Goal: Information Seeking & Learning: Learn about a topic

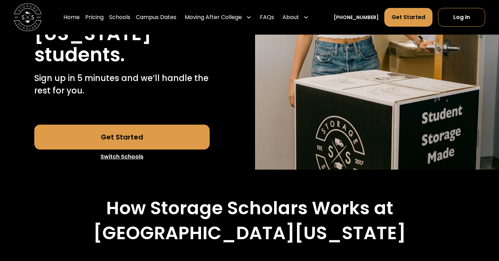
click at [187, 135] on link "Get Started" at bounding box center [122, 137] width 176 height 25
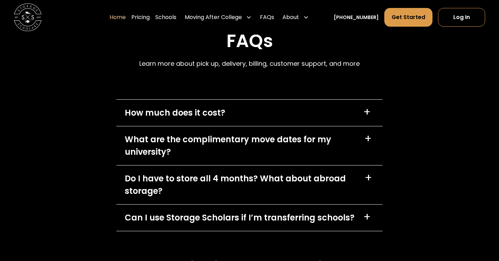
scroll to position [1961, 0]
click at [260, 144] on div "What are the complimentary move dates for my university?" at bounding box center [240, 145] width 231 height 25
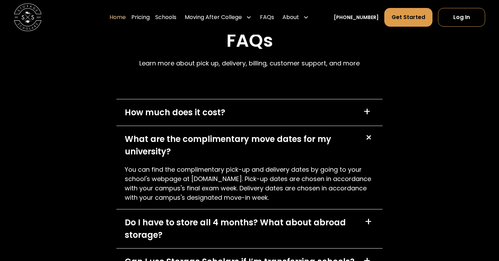
scroll to position [1995, 0]
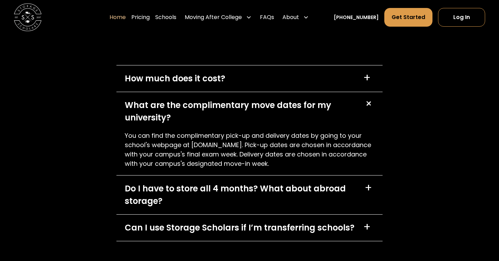
click at [235, 193] on div "Do I have to store all 4 months? What about abroad storage?" at bounding box center [240, 195] width 231 height 25
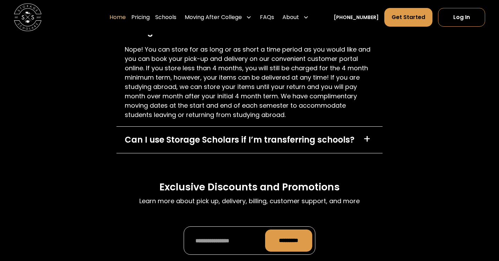
scroll to position [2200, 0]
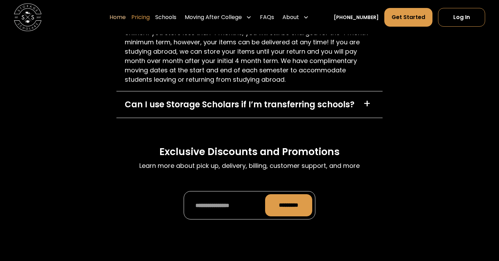
click at [150, 17] on link "Pricing" at bounding box center [140, 17] width 18 height 19
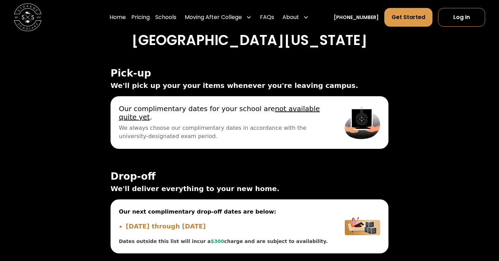
scroll to position [2314, 0]
